Goal: Information Seeking & Learning: Learn about a topic

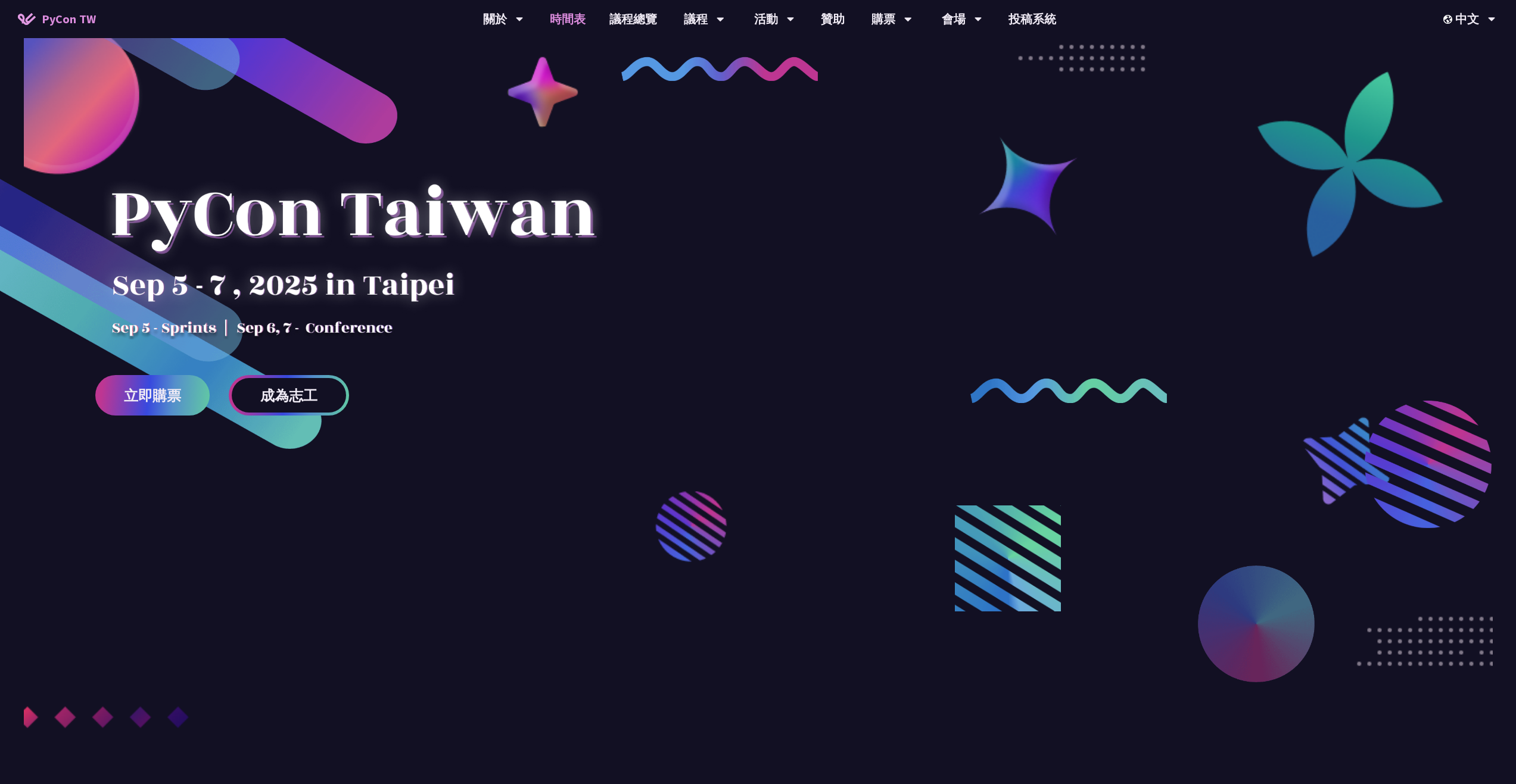
click at [569, 15] on link "時間表" at bounding box center [568, 19] width 60 height 38
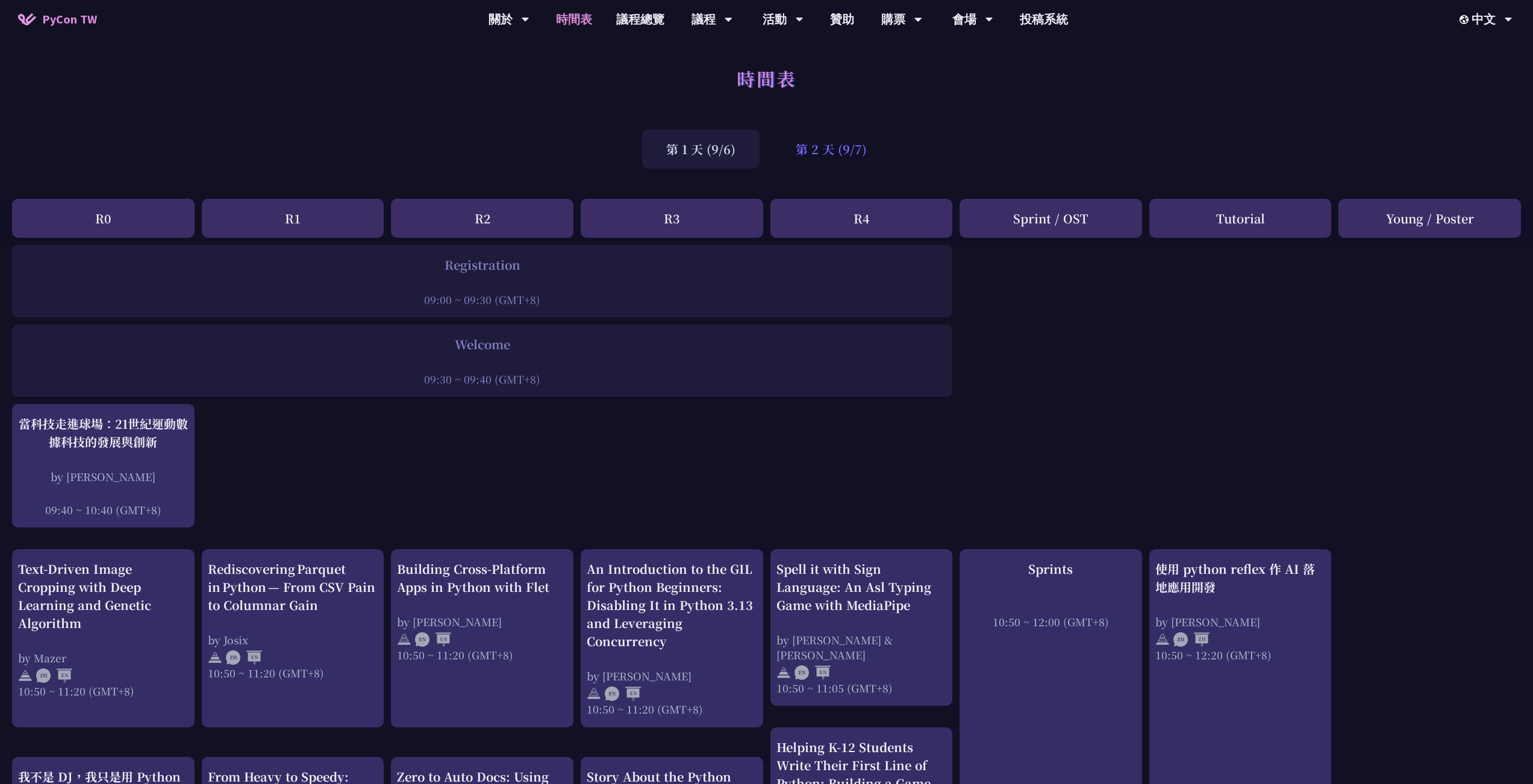
click at [836, 159] on div "第 2 天 (9/7)" at bounding box center [831, 149] width 119 height 39
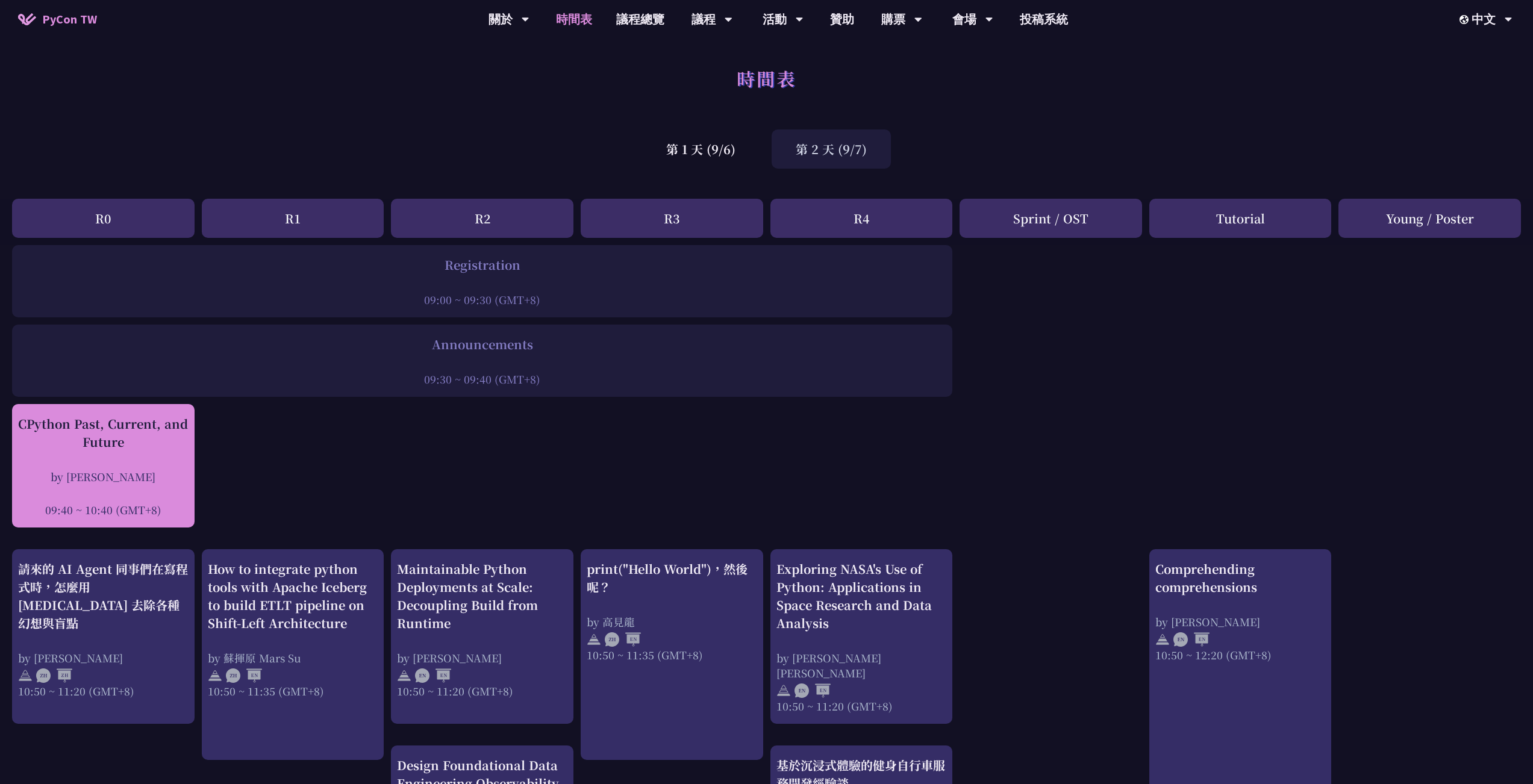
click at [164, 437] on div "CPython Past, Current, and Future" at bounding box center [103, 433] width 171 height 36
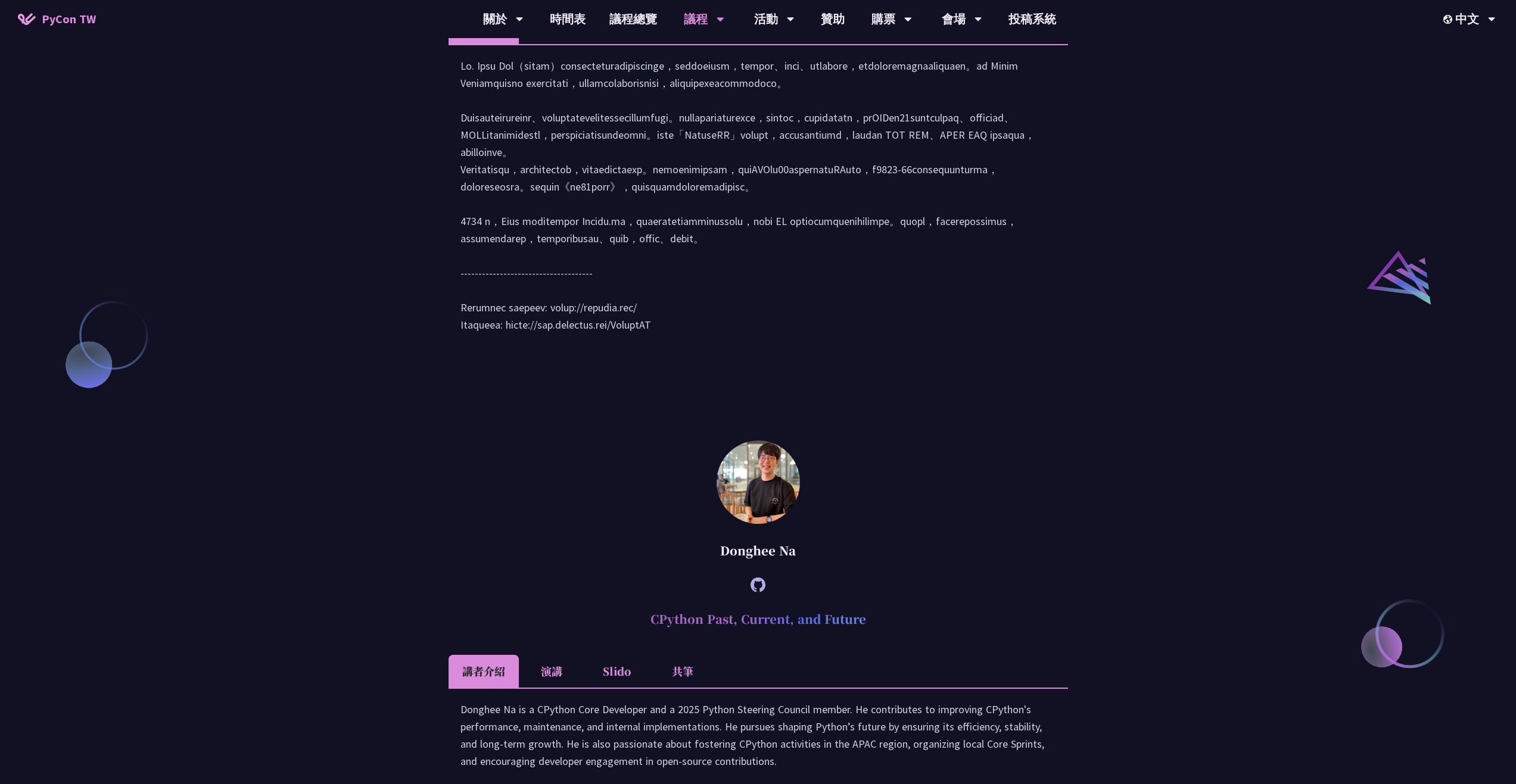
scroll to position [1340, 0]
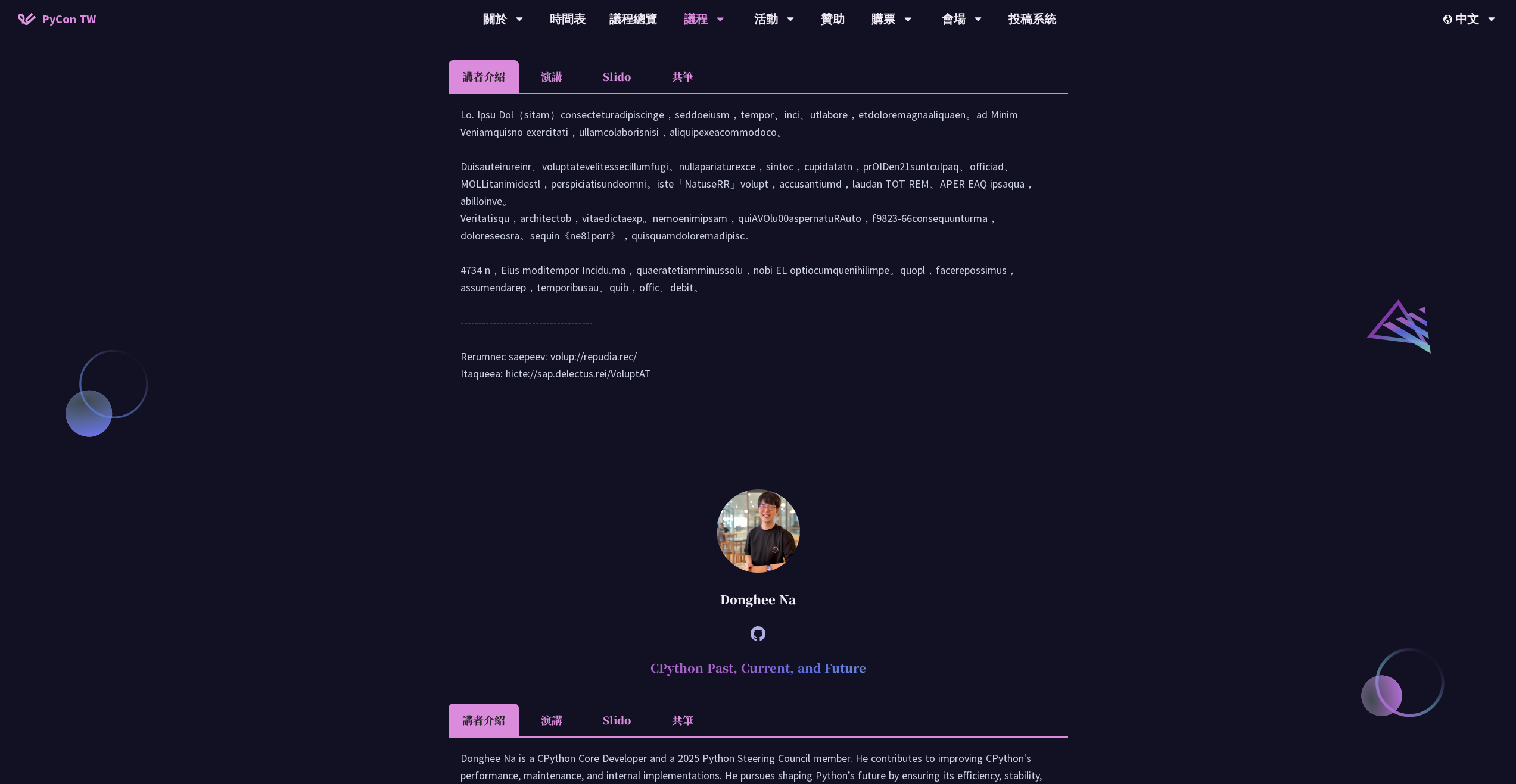
click at [542, 93] on li "演講" at bounding box center [551, 76] width 65 height 33
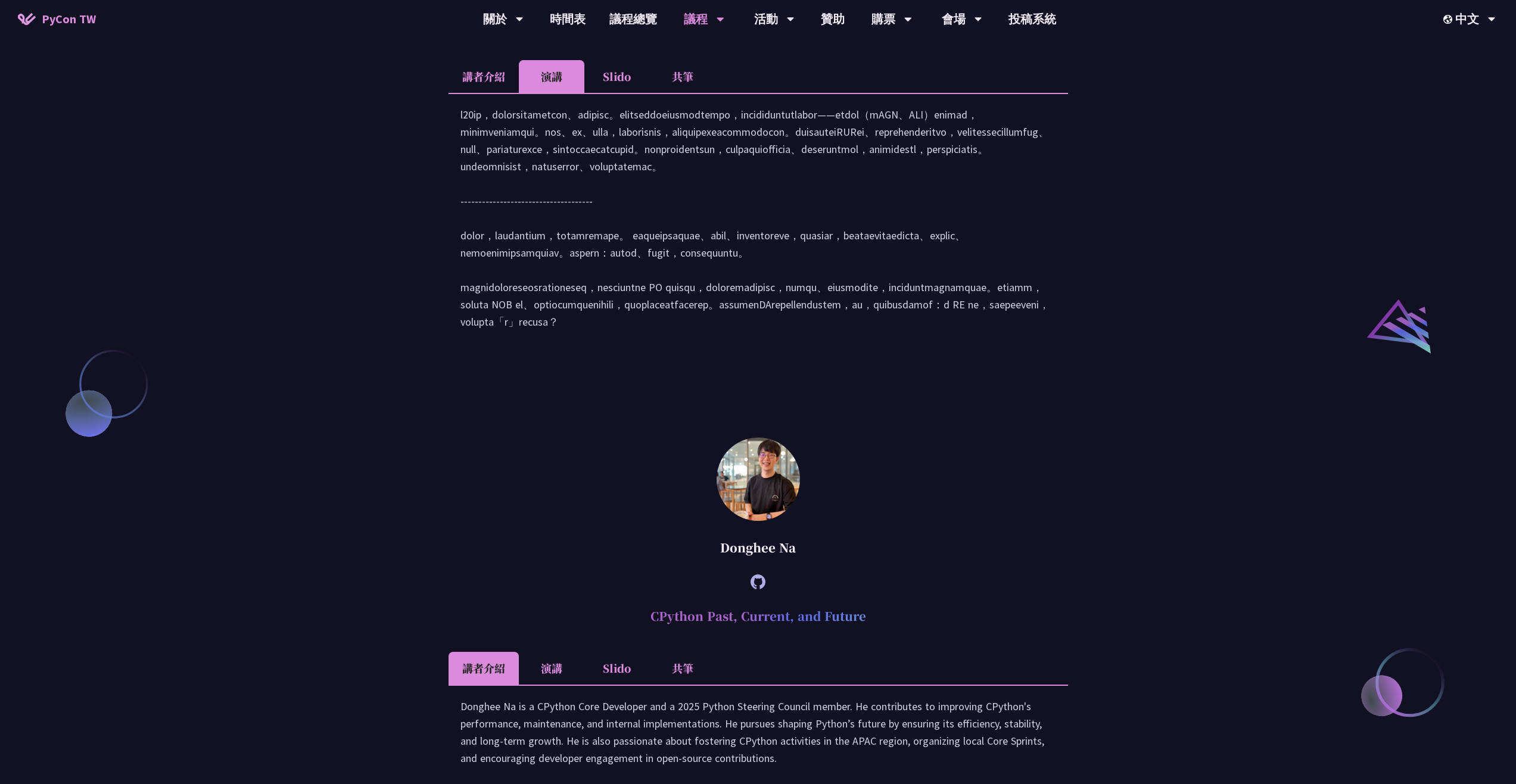
click at [485, 93] on li "講者介紹" at bounding box center [483, 76] width 70 height 33
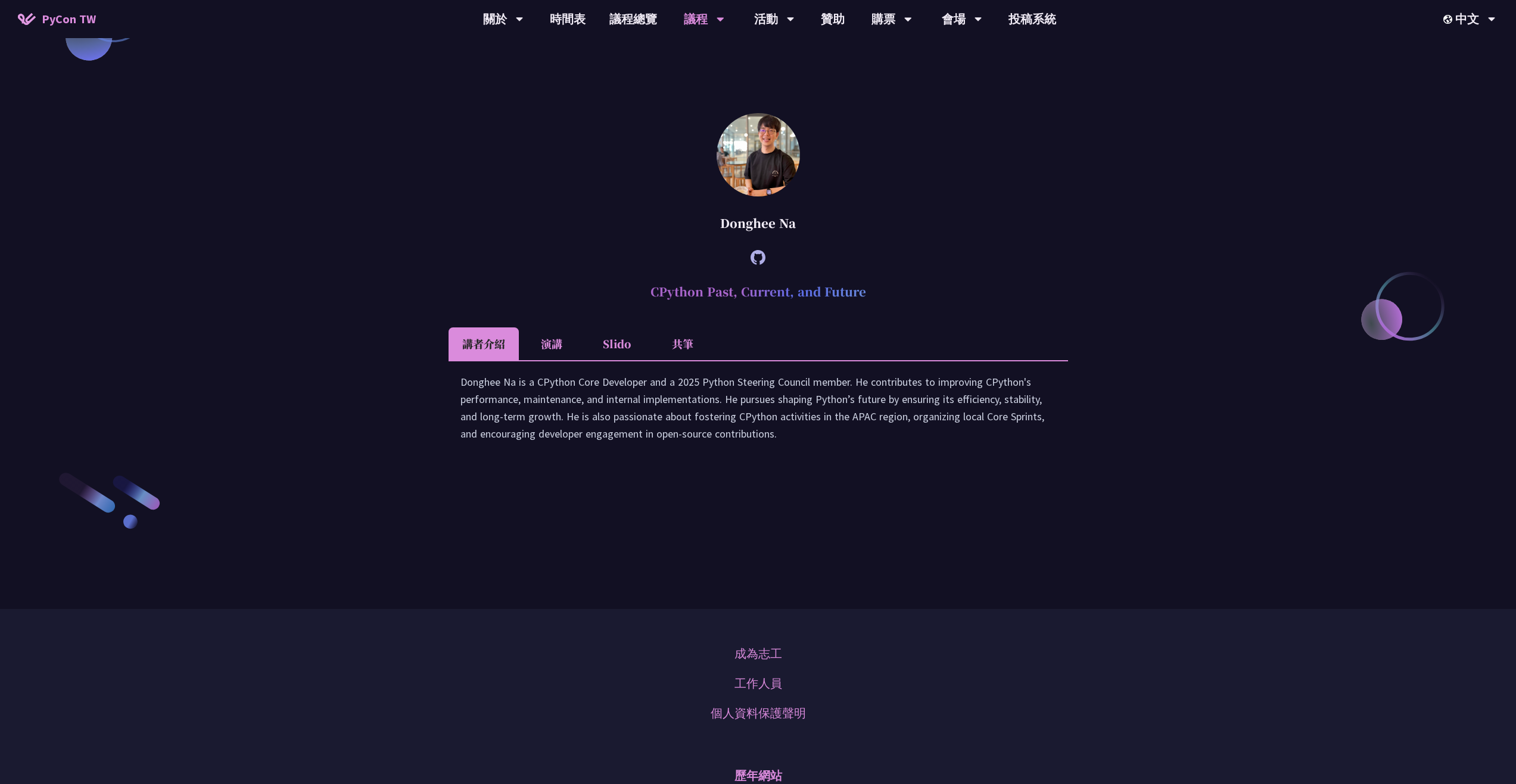
scroll to position [1876, 0]
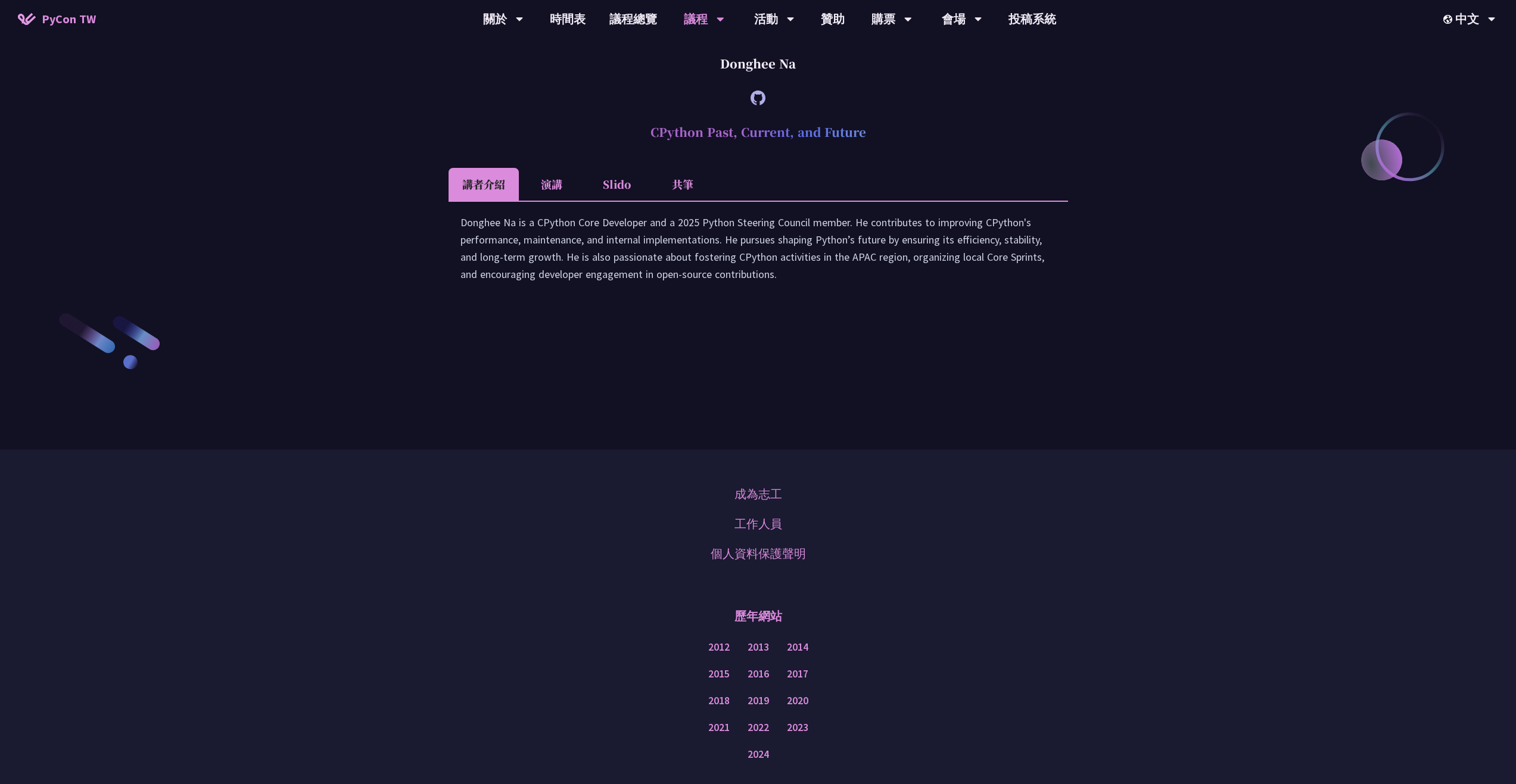
click at [546, 201] on li "演講" at bounding box center [551, 184] width 65 height 33
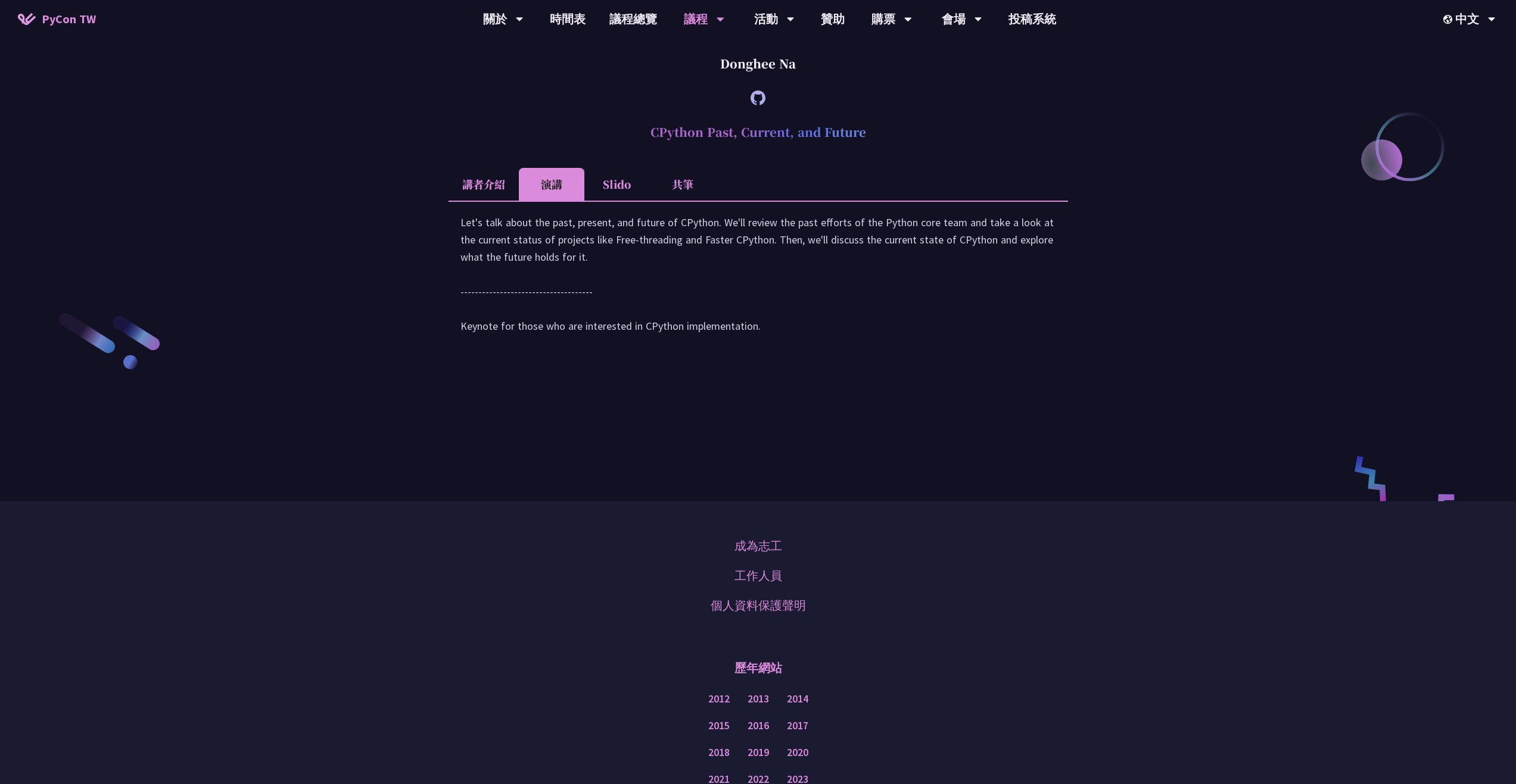
click at [628, 201] on li "Slido" at bounding box center [617, 184] width 65 height 33
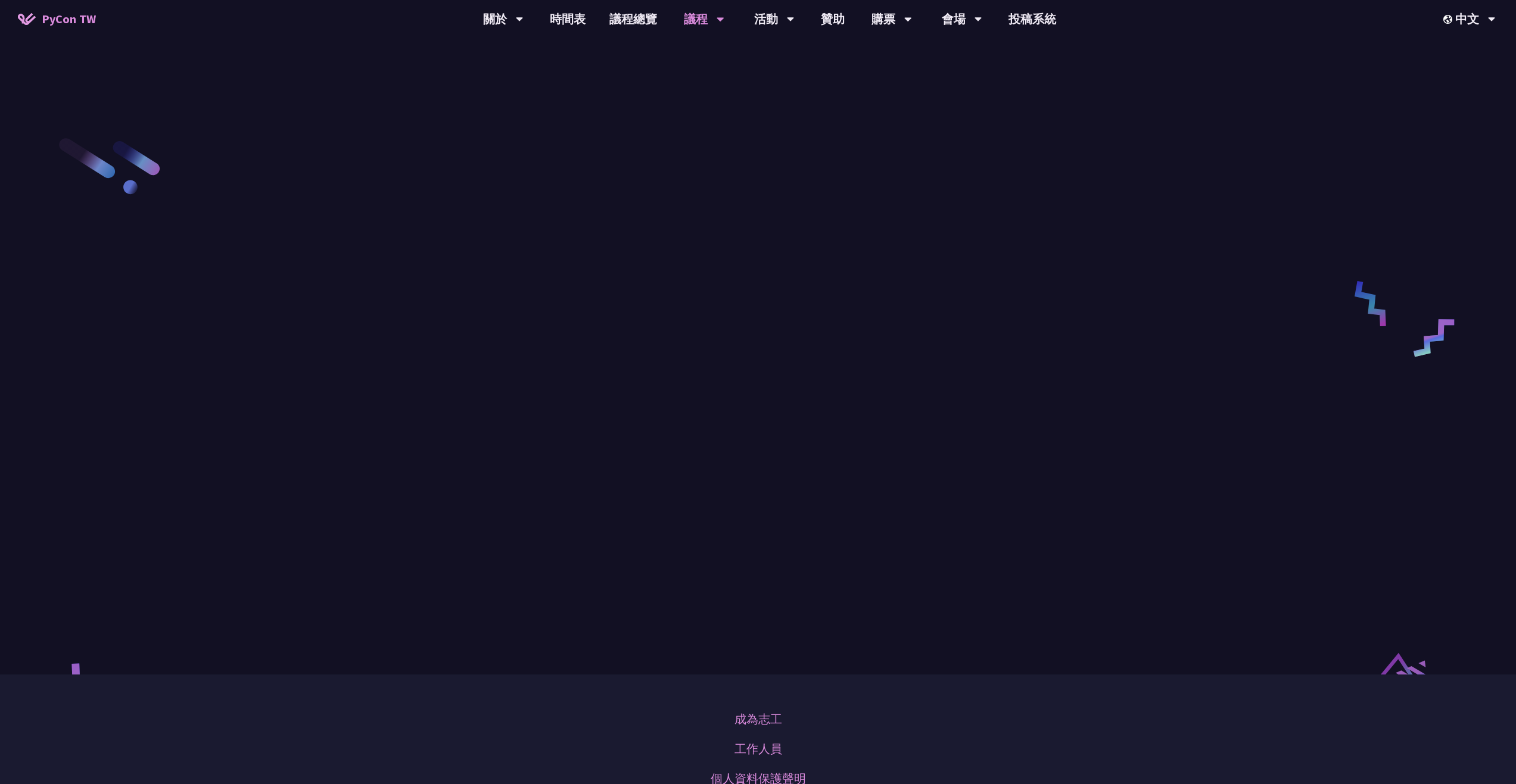
scroll to position [2054, 0]
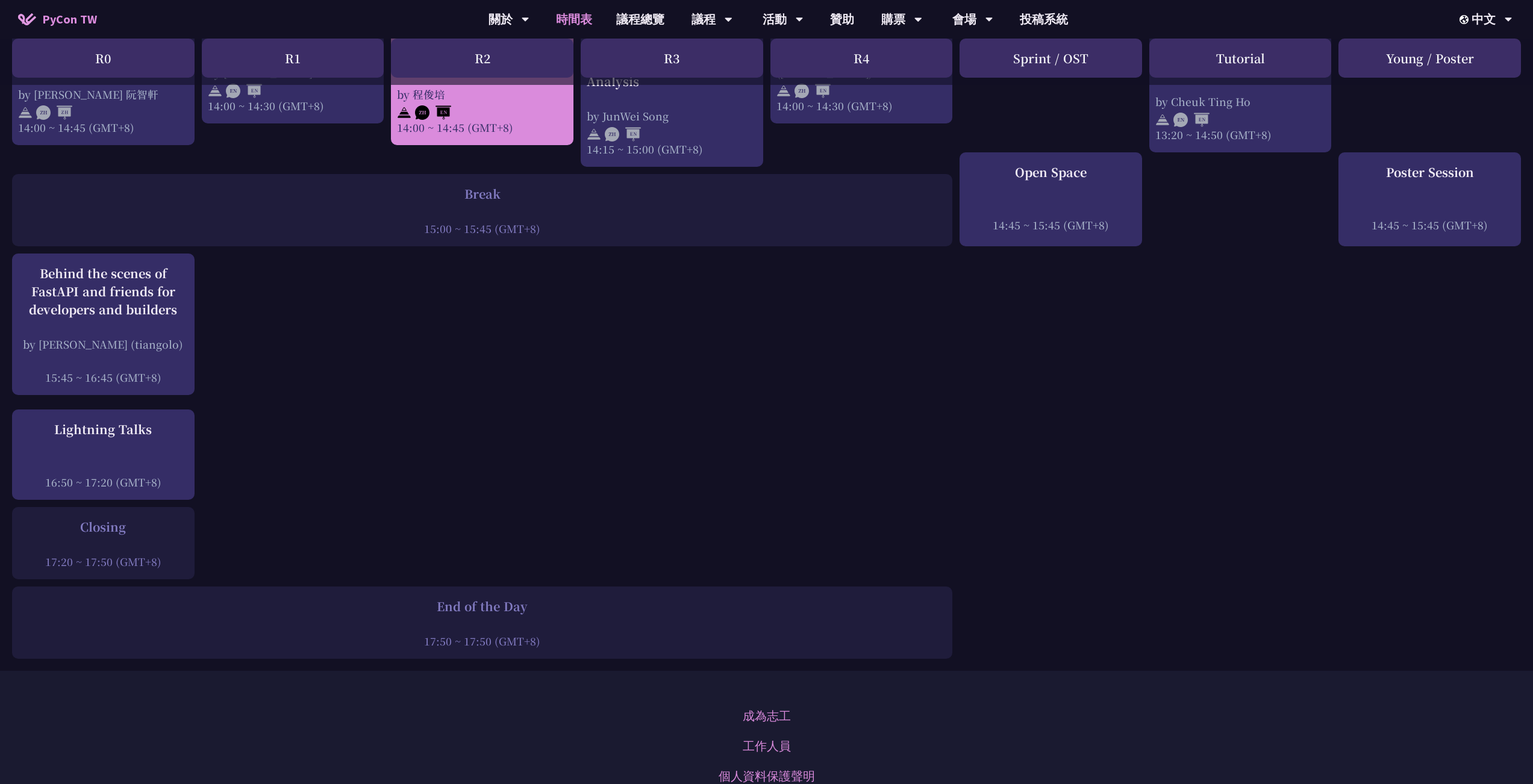
scroll to position [1385, 0]
